Goal: Information Seeking & Learning: Check status

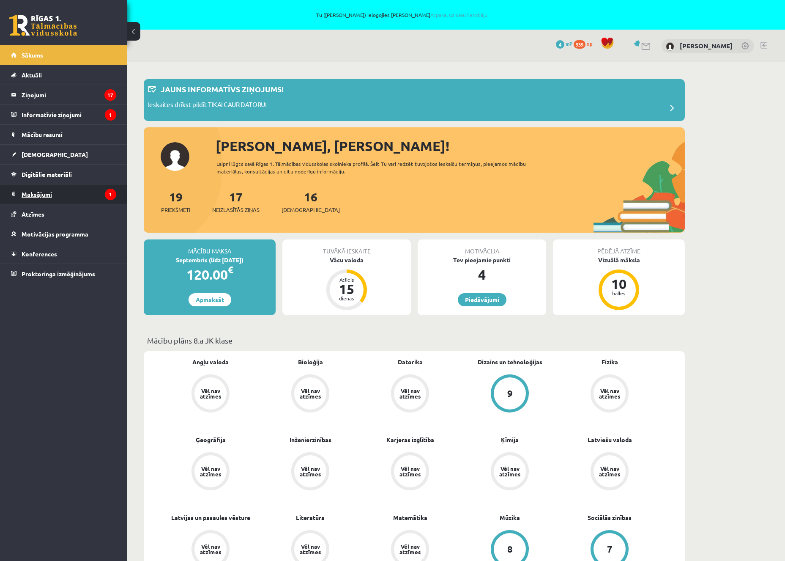
click at [79, 197] on legend "Maksājumi 1" at bounding box center [69, 193] width 95 height 19
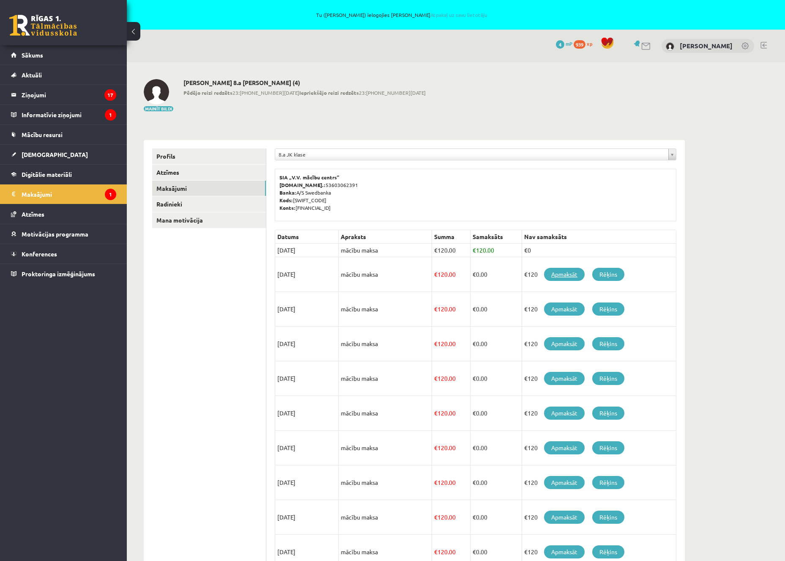
click at [573, 276] on link "Apmaksāt" at bounding box center [564, 274] width 41 height 13
click at [69, 115] on legend "Informatīvie ziņojumi 1" at bounding box center [69, 114] width 95 height 19
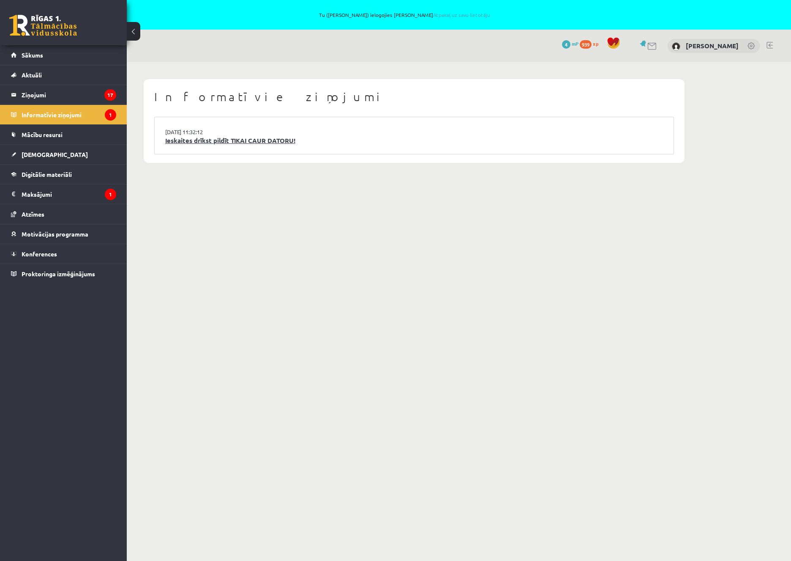
click at [208, 142] on link "Ieskaites drīkst pildīt TIKAI CAUR DATORU!" at bounding box center [414, 141] width 498 height 10
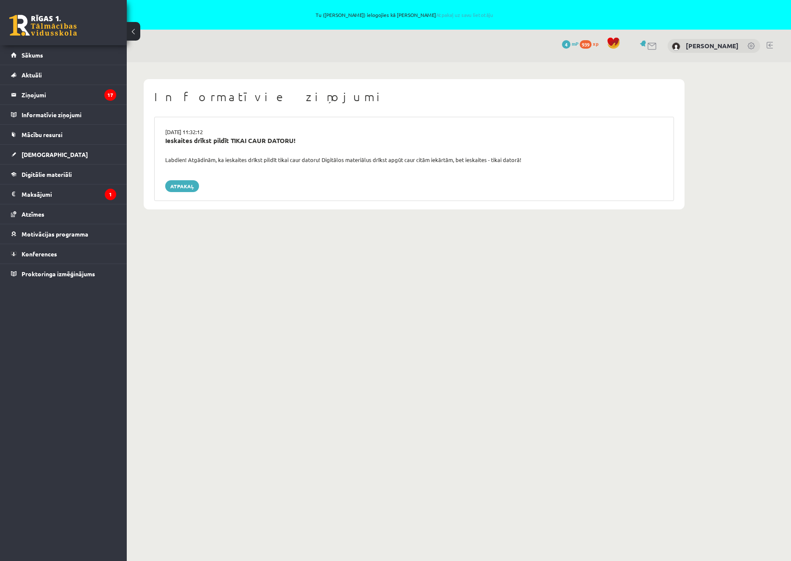
click at [265, 161] on div "Labdien! Atgādinām, ka ieskaites drīkst pildīt tikai caur datoru! Digitālos mat…" at bounding box center [414, 160] width 511 height 8
click at [79, 95] on legend "Ziņojumi 17" at bounding box center [69, 94] width 95 height 19
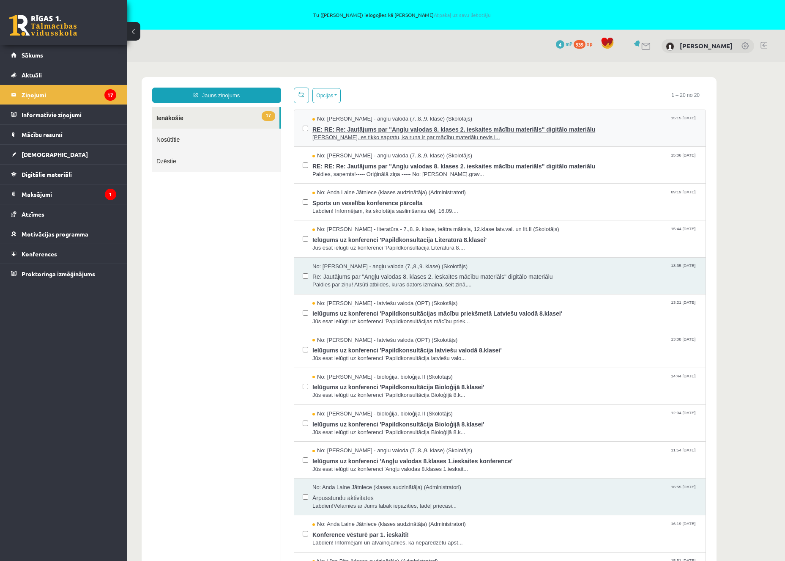
click at [350, 129] on span "RE: RE: Re: Jautājums par "Angļu valodas 8. klases 2. ieskaites mācību materiāl…" at bounding box center [504, 128] width 385 height 11
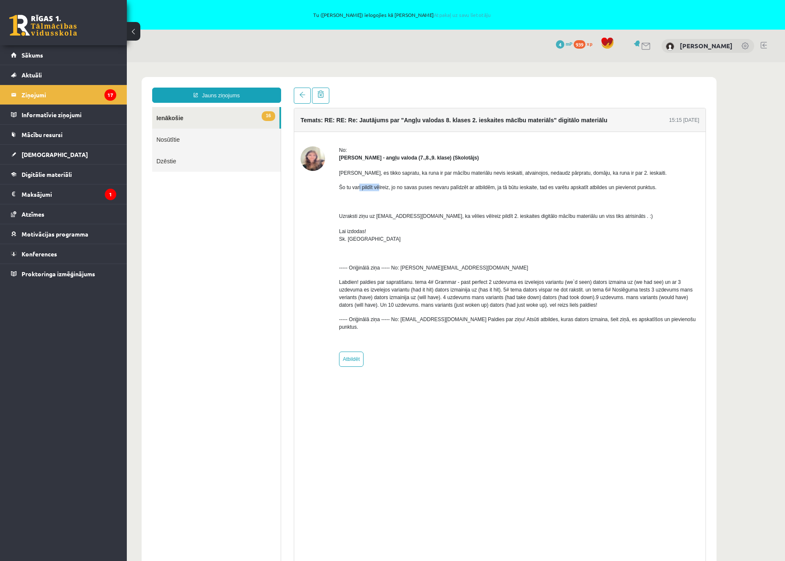
drag, startPoint x: 378, startPoint y: 190, endPoint x: 385, endPoint y: 191, distance: 6.4
click at [380, 190] on p "Šo tu vari pildīt vēlreiz, jo no savas puses nevaru palīdzēt ar atbildēm, ja tā…" at bounding box center [519, 187] width 360 height 8
click at [389, 191] on p "Šo tu vari pildīt vēlreiz, jo no savas puses nevaru palīdzēt ar atbildēm, ja tā…" at bounding box center [519, 187] width 360 height 8
drag, startPoint x: 394, startPoint y: 183, endPoint x: 417, endPoint y: 185, distance: 22.9
click at [410, 185] on p "Šo tu vari pildīt vēlreiz, jo no savas puses nevaru palīdzēt ar atbildēm, ja tā…" at bounding box center [519, 187] width 360 height 8
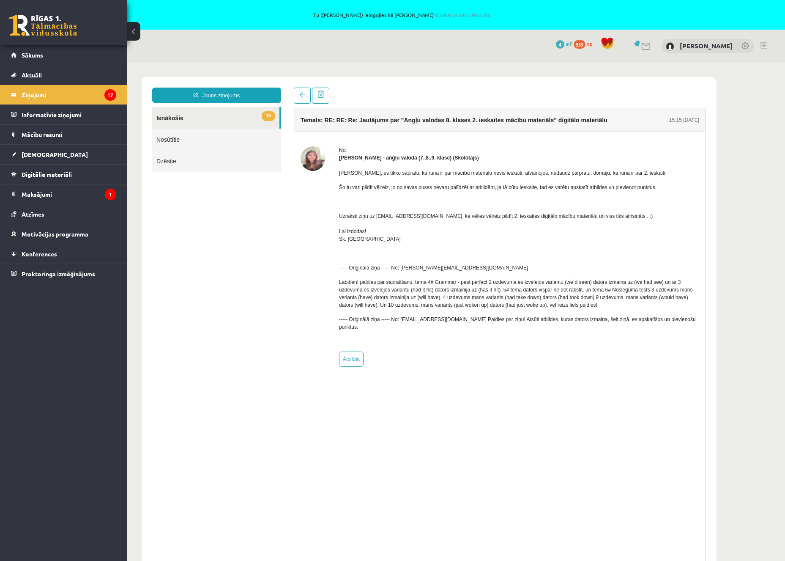
click at [418, 185] on p "Šo tu vari pildīt vēlreiz, jo no savas puses nevaru palīdzēt ar atbildēm, ja tā…" at bounding box center [519, 187] width 360 height 8
drag, startPoint x: 431, startPoint y: 186, endPoint x: 461, endPoint y: 186, distance: 30.4
click at [452, 186] on p "Šo tu vari pildīt vēlreiz, jo no savas puses nevaru palīdzēt ar atbildēm, ja tā…" at bounding box center [519, 187] width 360 height 8
click at [462, 186] on p "Šo tu vari pildīt vēlreiz, jo no savas puses nevaru palīdzēt ar atbildēm, ja tā…" at bounding box center [519, 187] width 360 height 8
click at [501, 188] on p "Šo tu vari pildīt vēlreiz, jo no savas puses nevaru palīdzēt ar atbildēm, ja tā…" at bounding box center [519, 187] width 360 height 8
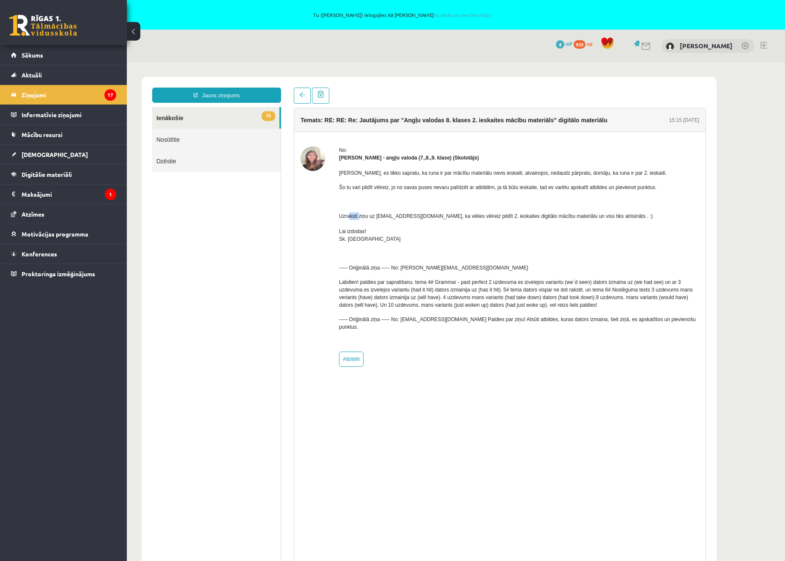
drag, startPoint x: 350, startPoint y: 217, endPoint x: 367, endPoint y: 218, distance: 16.5
click at [364, 218] on p "Uzraksti ziņu uz info@r1tv.lv, ka vēlies vēlreiz pildīt 2. ieskaites digitālo m…" at bounding box center [519, 227] width 360 height 30
click at [367, 218] on p "Uzraksti ziņu uz info@r1tv.lv, ka vēlies vēlreiz pildīt 2. ieskaites digitālo m…" at bounding box center [519, 227] width 360 height 30
drag, startPoint x: 416, startPoint y: 217, endPoint x: 444, endPoint y: 217, distance: 27.9
click at [432, 217] on p "Uzraksti ziņu uz info@r1tv.lv, ka vēlies vēlreiz pildīt 2. ieskaites digitālo m…" at bounding box center [519, 227] width 360 height 30
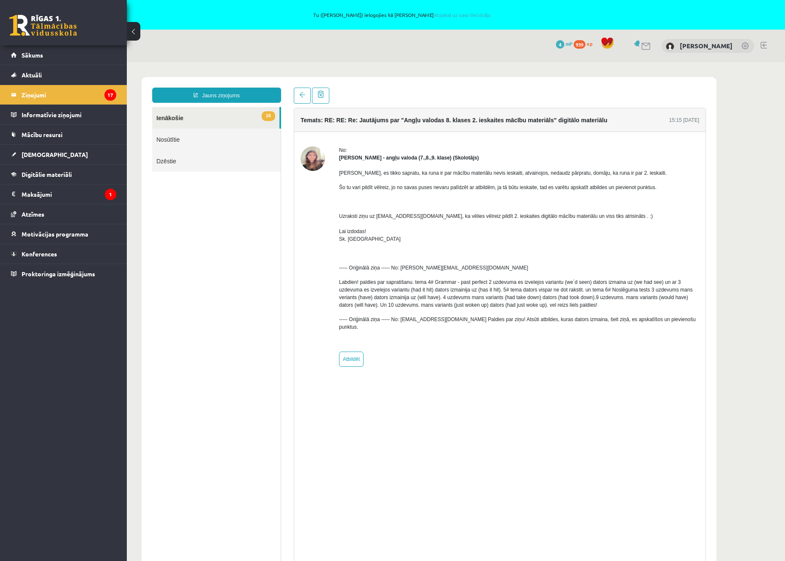
click at [444, 217] on p "Uzraksti ziņu uz info@r1tv.lv, ka vēlies vēlreiz pildīt 2. ieskaites digitālo m…" at bounding box center [519, 227] width 360 height 30
click at [175, 117] on link "16 Ienākošie" at bounding box center [215, 118] width 127 height 22
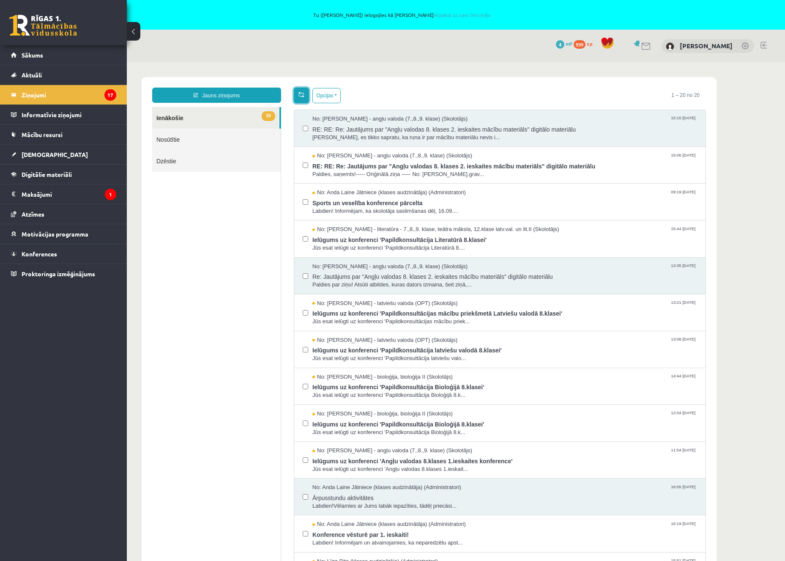
click at [302, 94] on span at bounding box center [301, 94] width 6 height 6
click at [33, 55] on span "Sākums" at bounding box center [33, 55] width 22 height 8
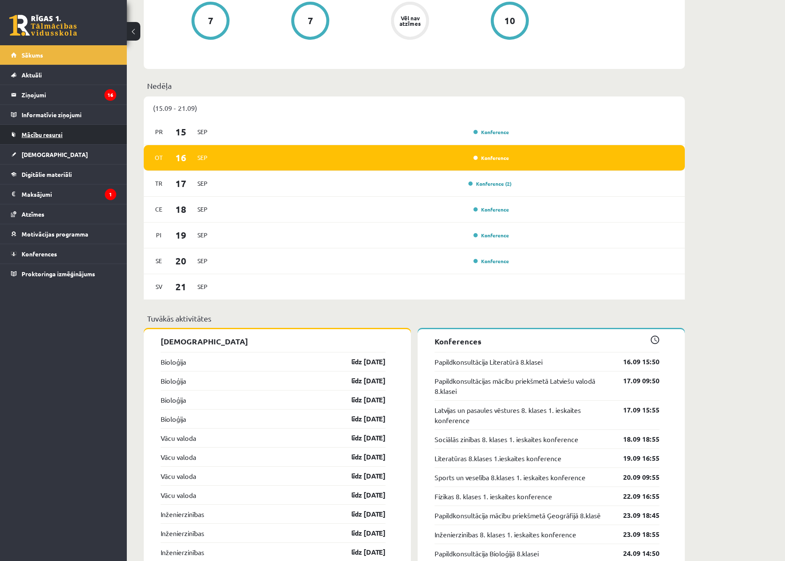
scroll to position [406, 0]
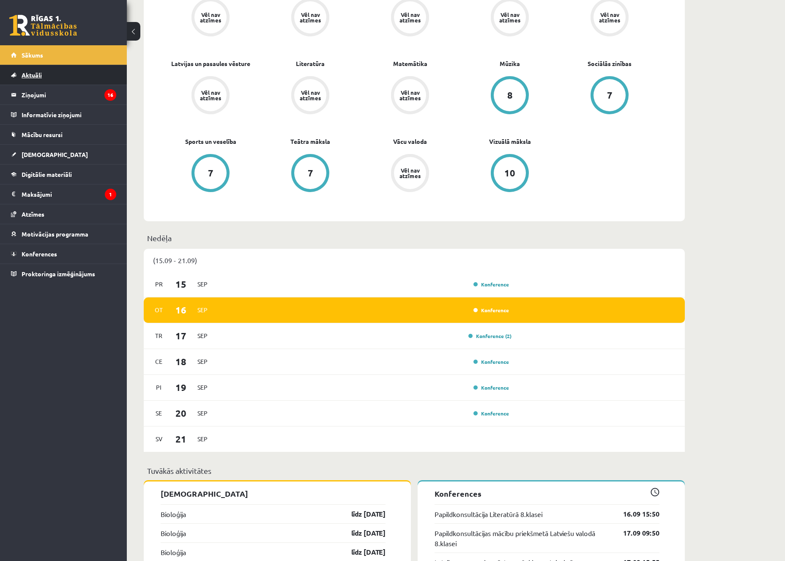
click at [30, 76] on span "Aktuāli" at bounding box center [32, 75] width 20 height 8
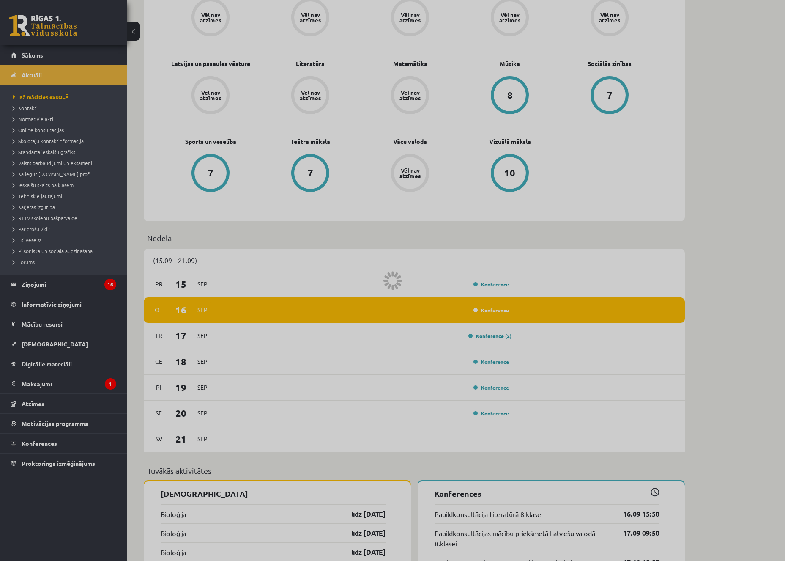
scroll to position [390, 0]
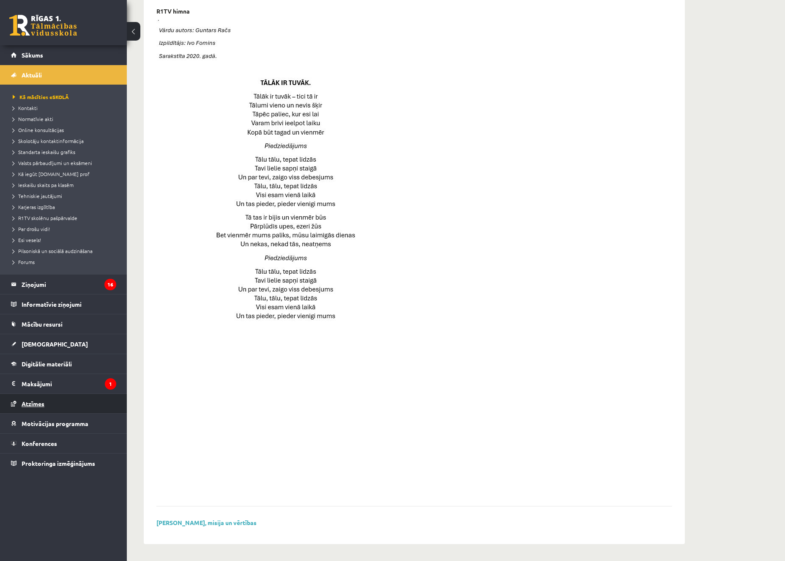
click at [40, 403] on span "Atzīmes" at bounding box center [33, 404] width 23 height 8
